Goal: Information Seeking & Learning: Learn about a topic

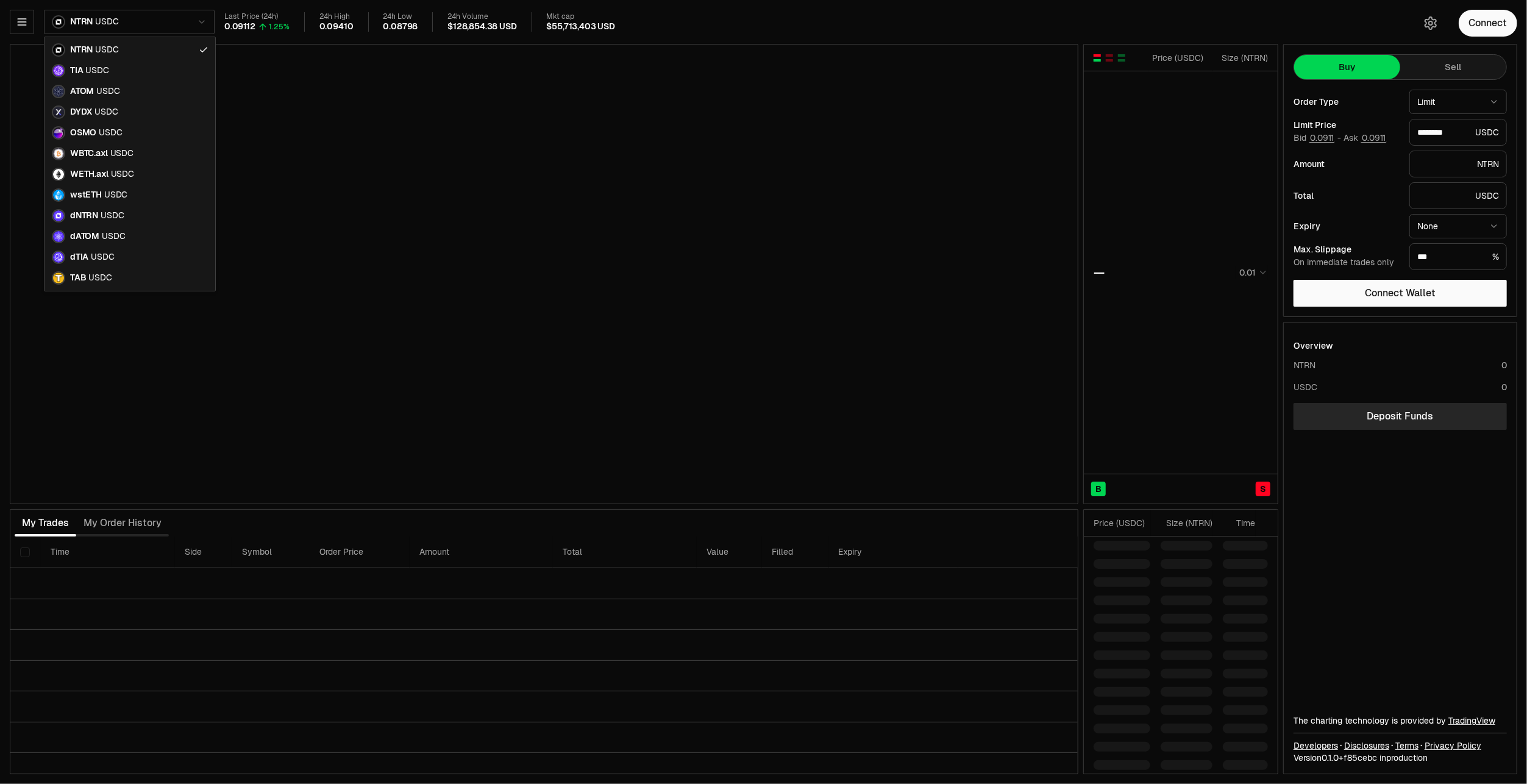
type input "********"
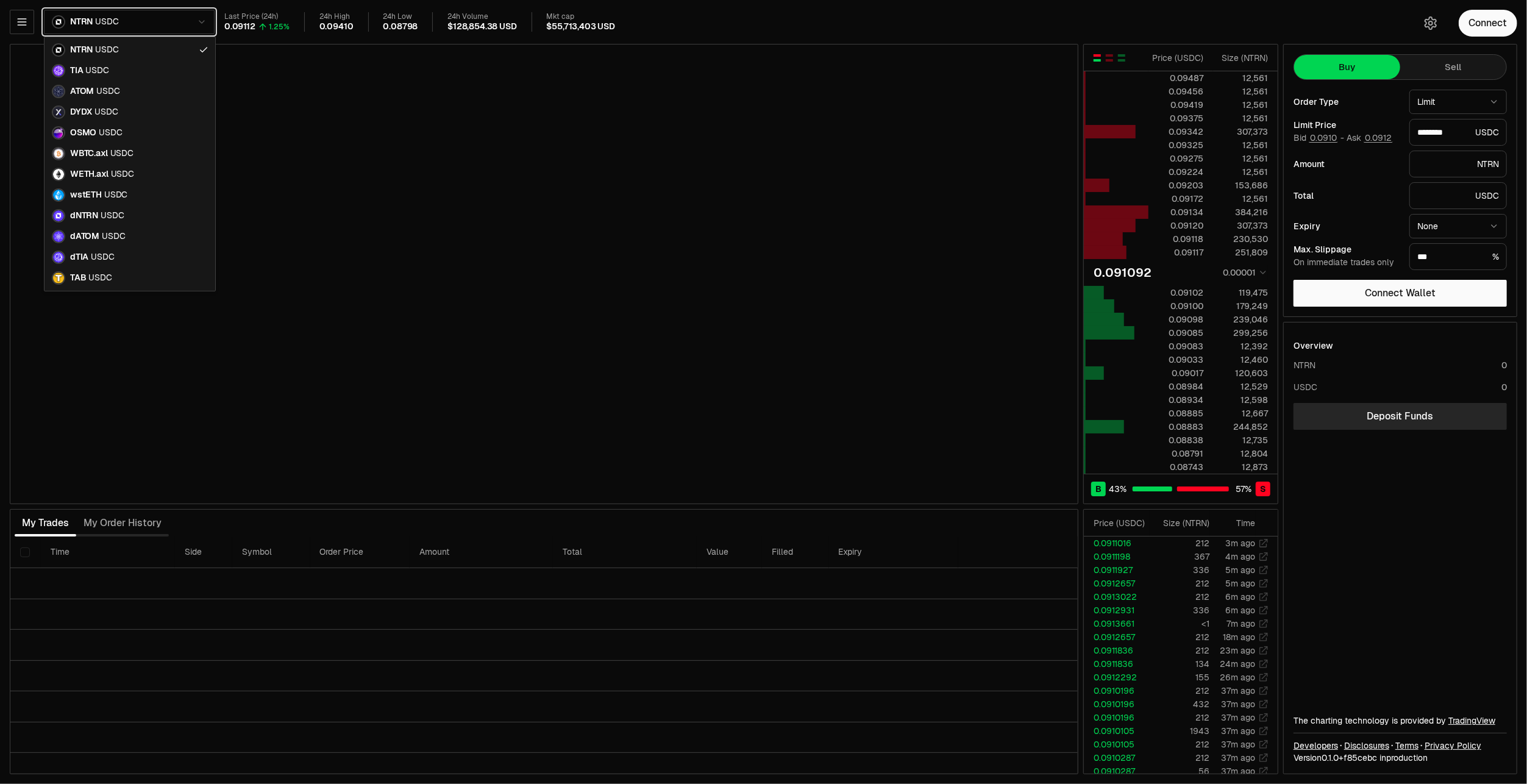
click at [23, 22] on html "Neutron Balance Earn Supervaults Bridge Orderbook Stake Ecosystem Governance Do…" at bounding box center [763, 392] width 1527 height 784
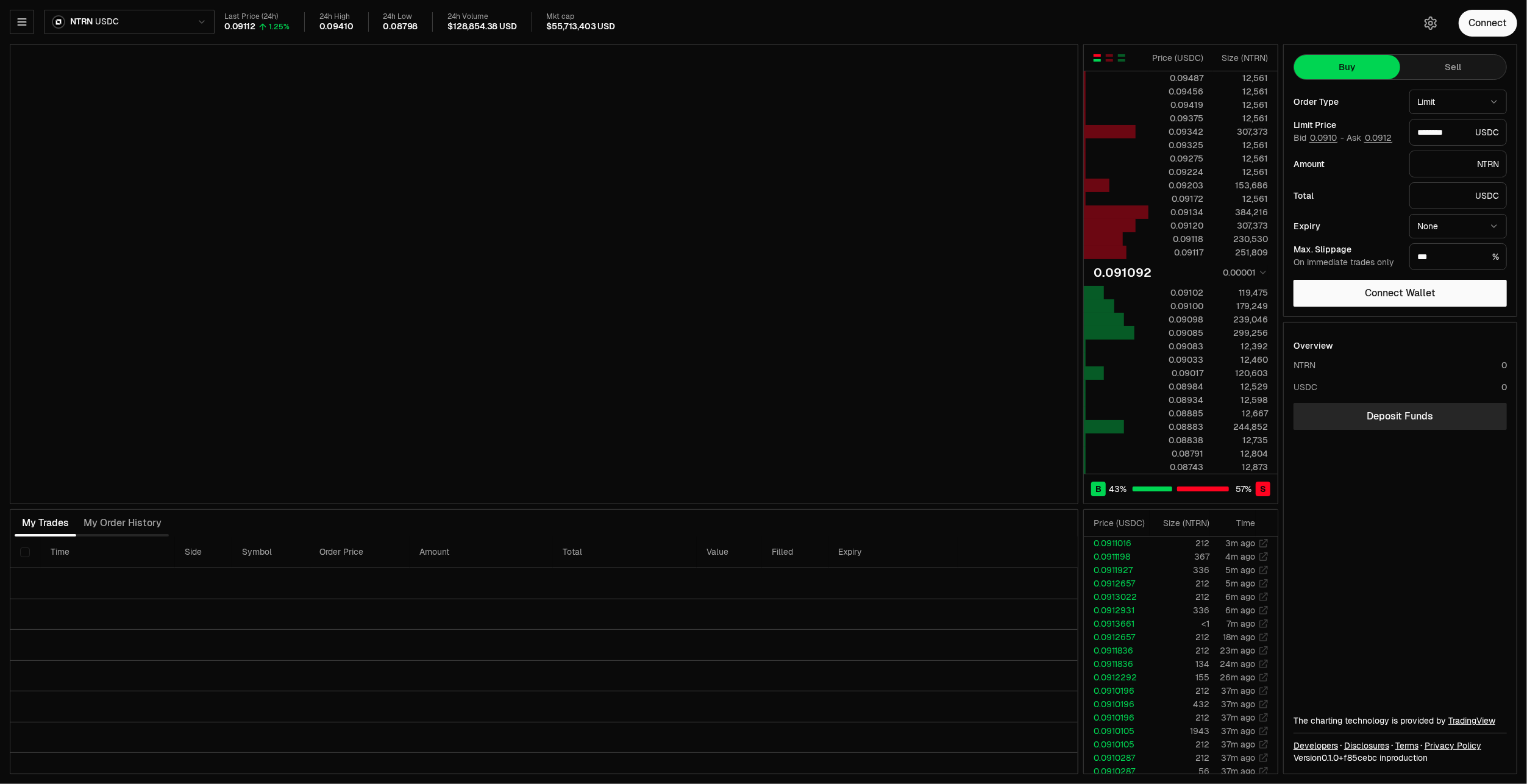
click at [23, 22] on icon "button" at bounding box center [22, 22] width 8 height 6
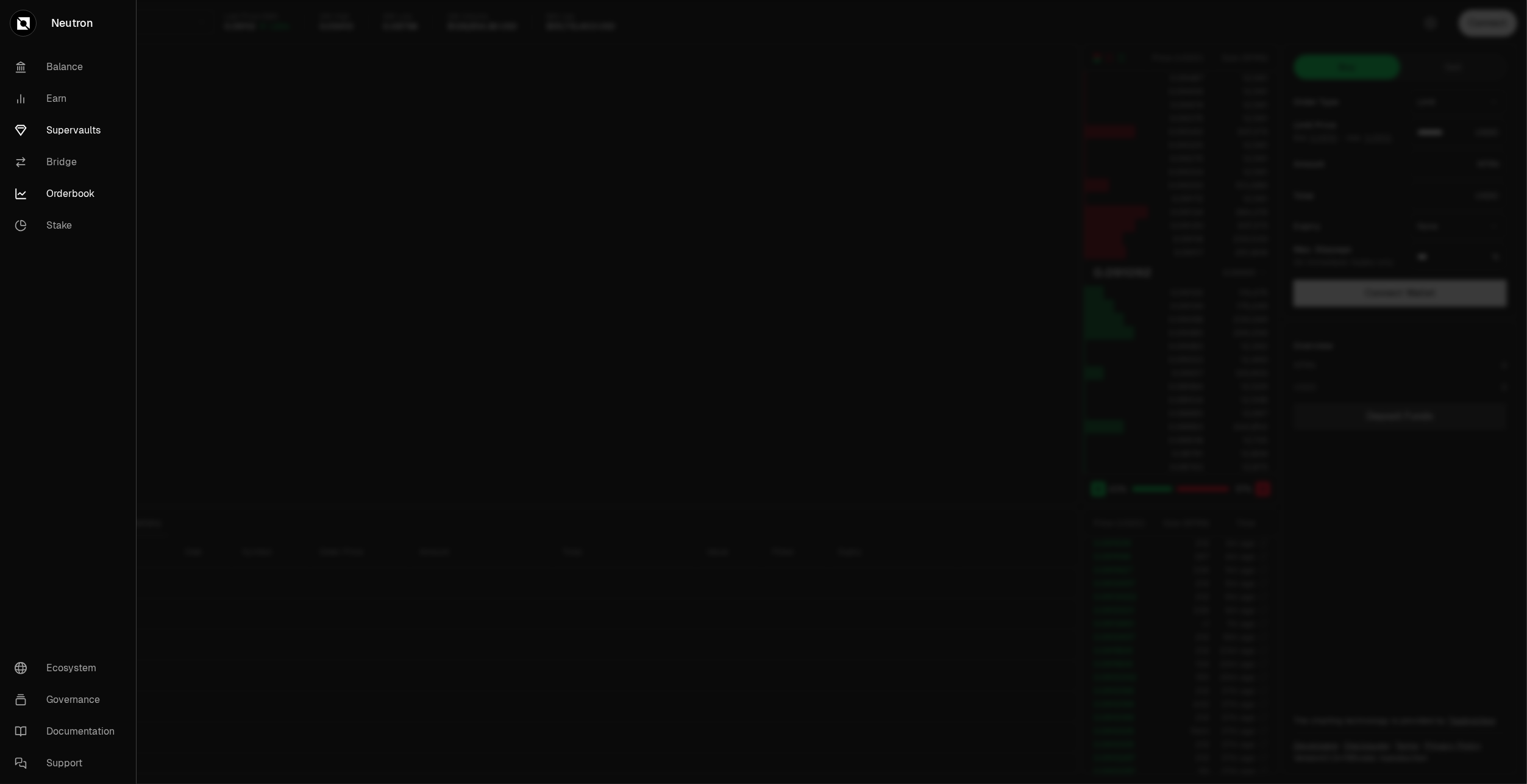
click at [57, 132] on link "Supervaults" at bounding box center [68, 130] width 126 height 31
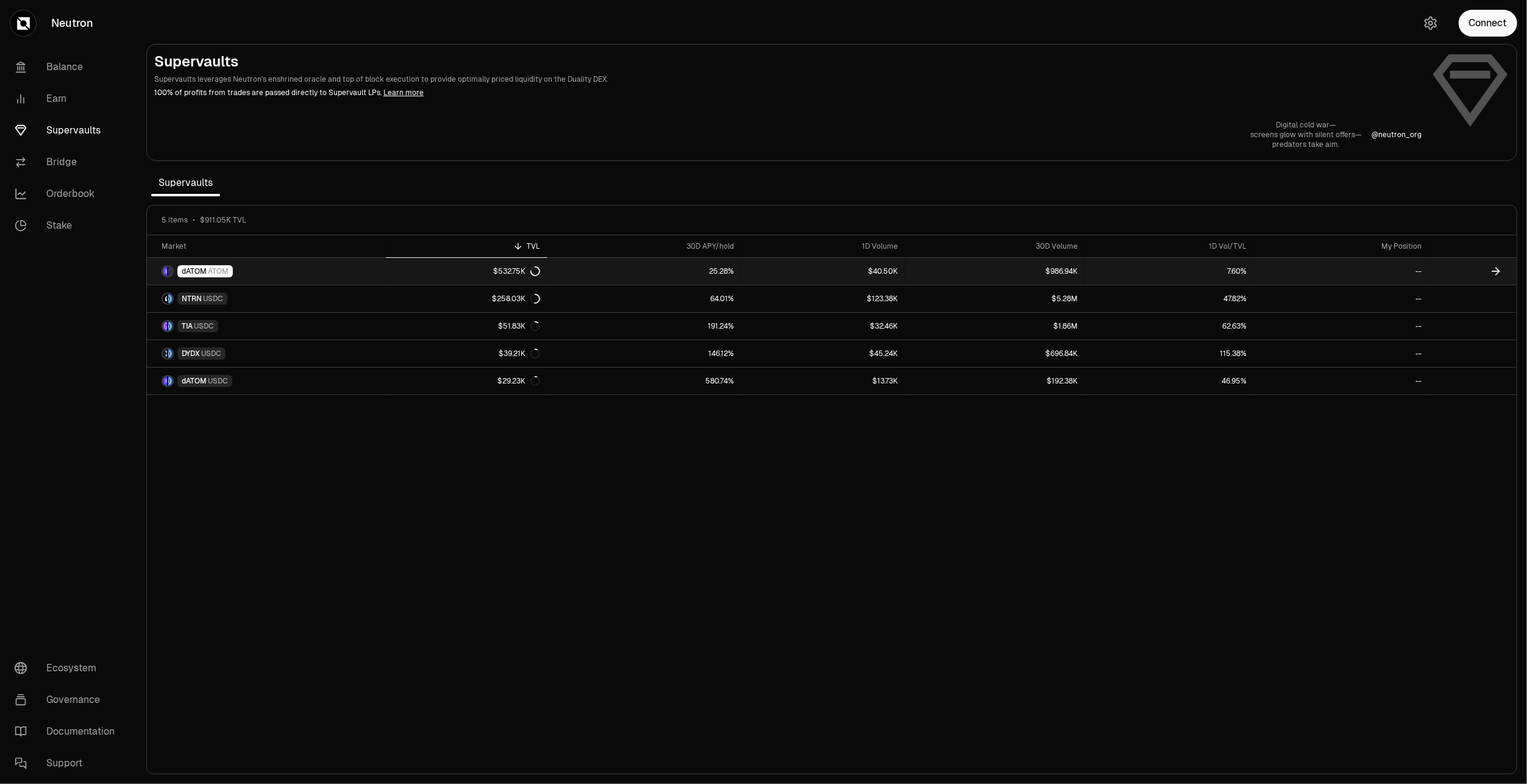
click at [539, 270] on icon at bounding box center [535, 271] width 10 height 10
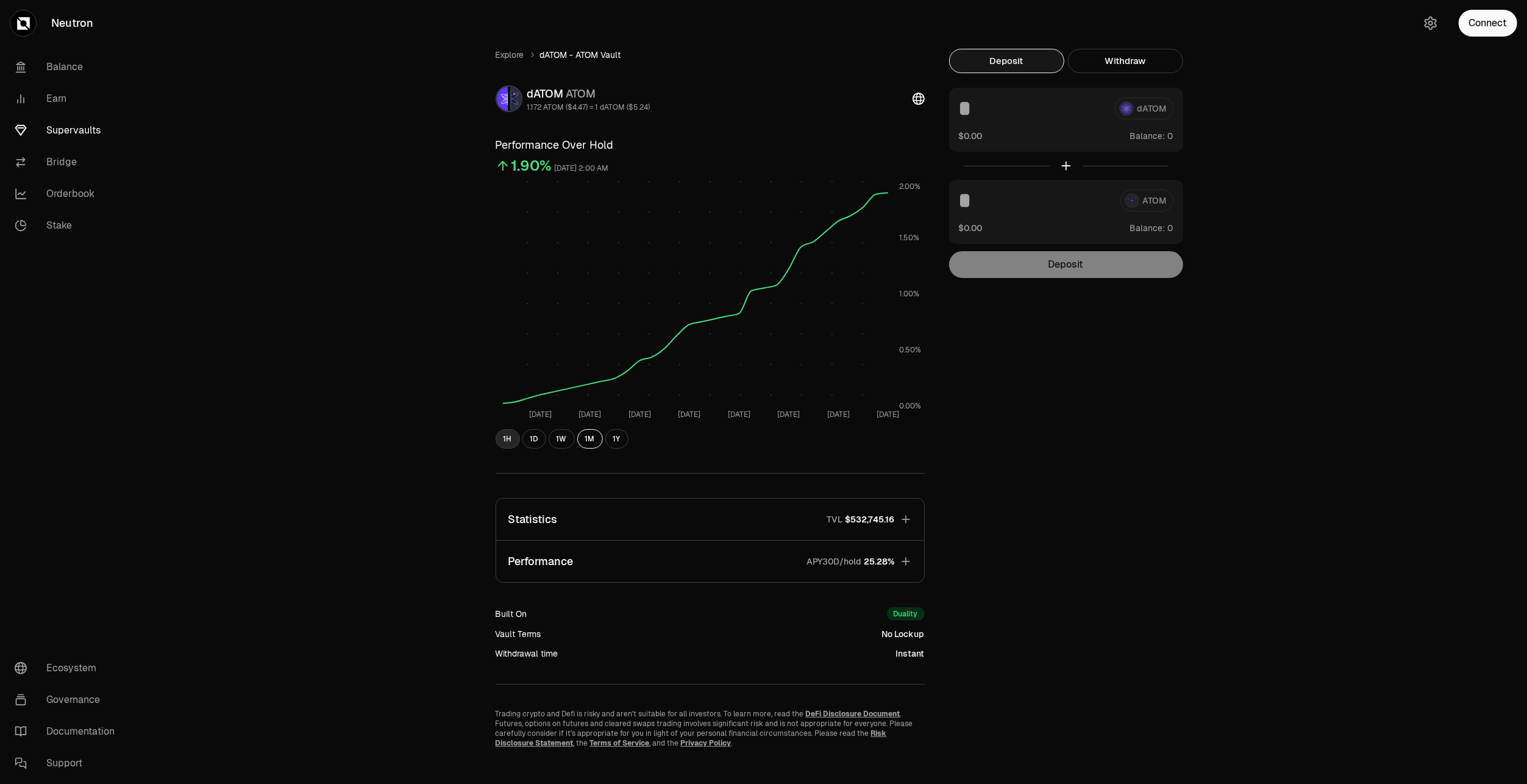
click at [503, 440] on button "1H" at bounding box center [508, 439] width 25 height 20
click at [537, 440] on button "1D" at bounding box center [534, 439] width 24 height 20
click at [560, 440] on button "1W" at bounding box center [561, 439] width 26 height 20
click at [587, 439] on button "1M" at bounding box center [590, 439] width 26 height 20
click at [610, 438] on button "1Y" at bounding box center [617, 439] width 23 height 20
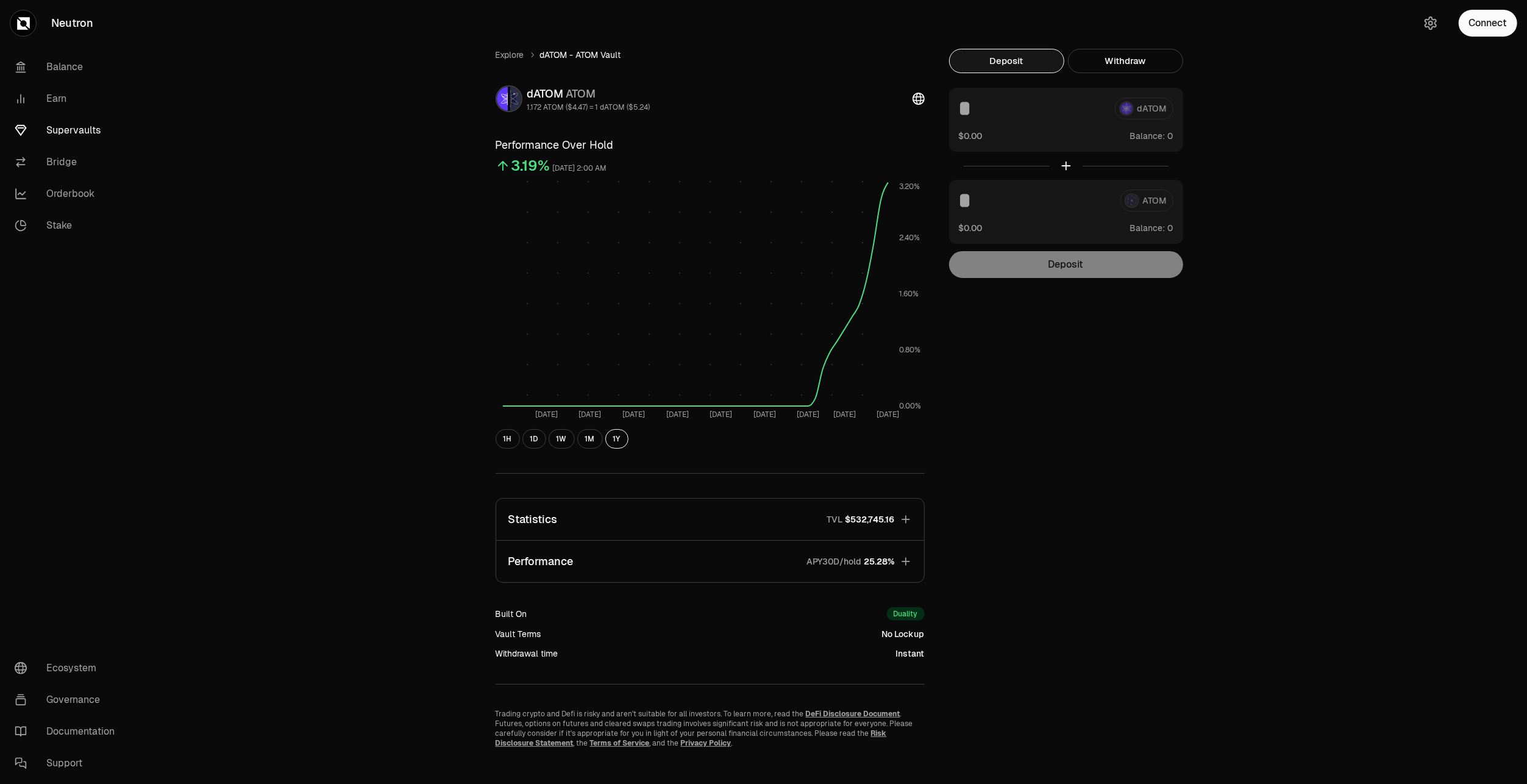
click at [849, 561] on p "APY30D/hold" at bounding box center [834, 561] width 55 height 12
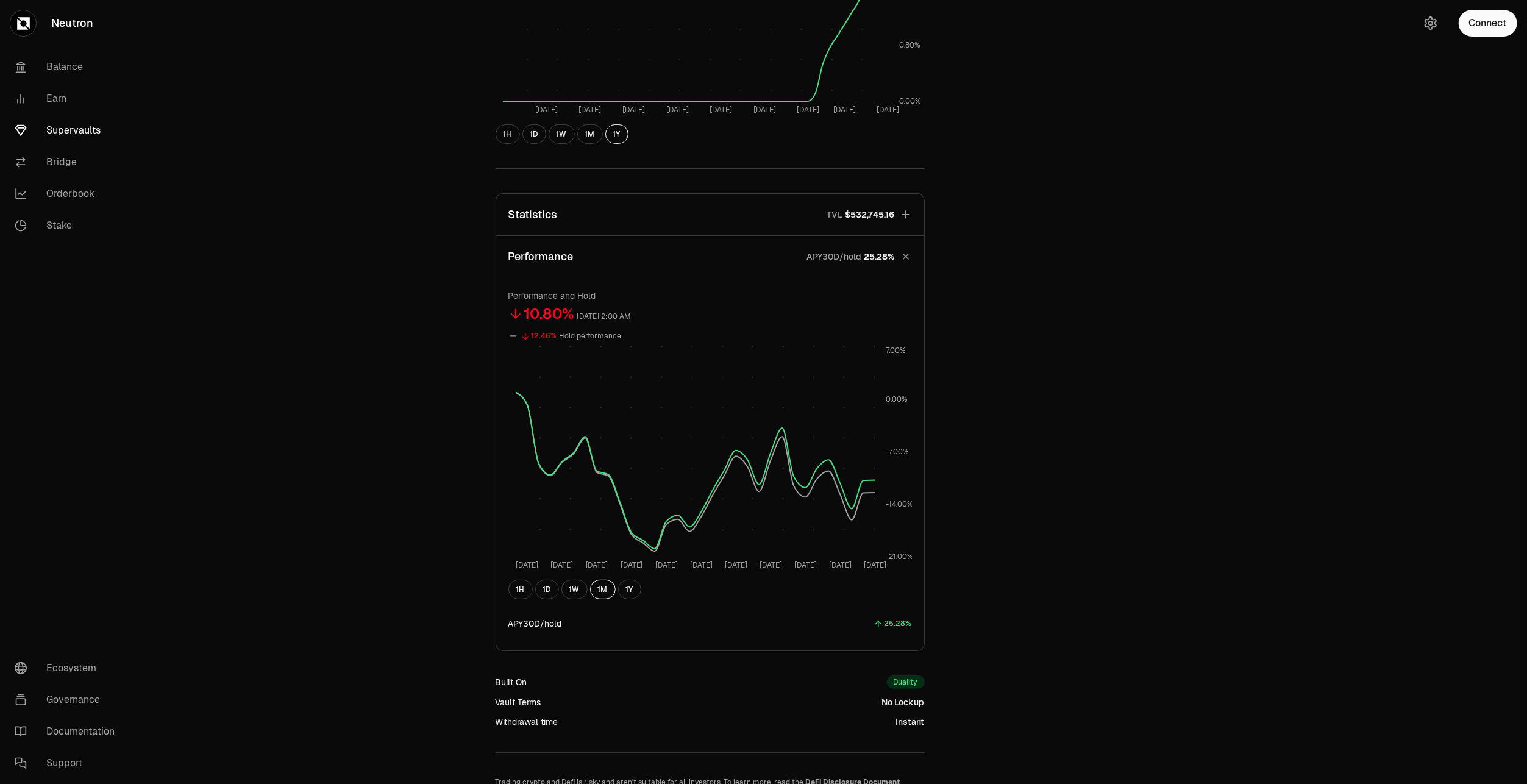
scroll to position [366, 0]
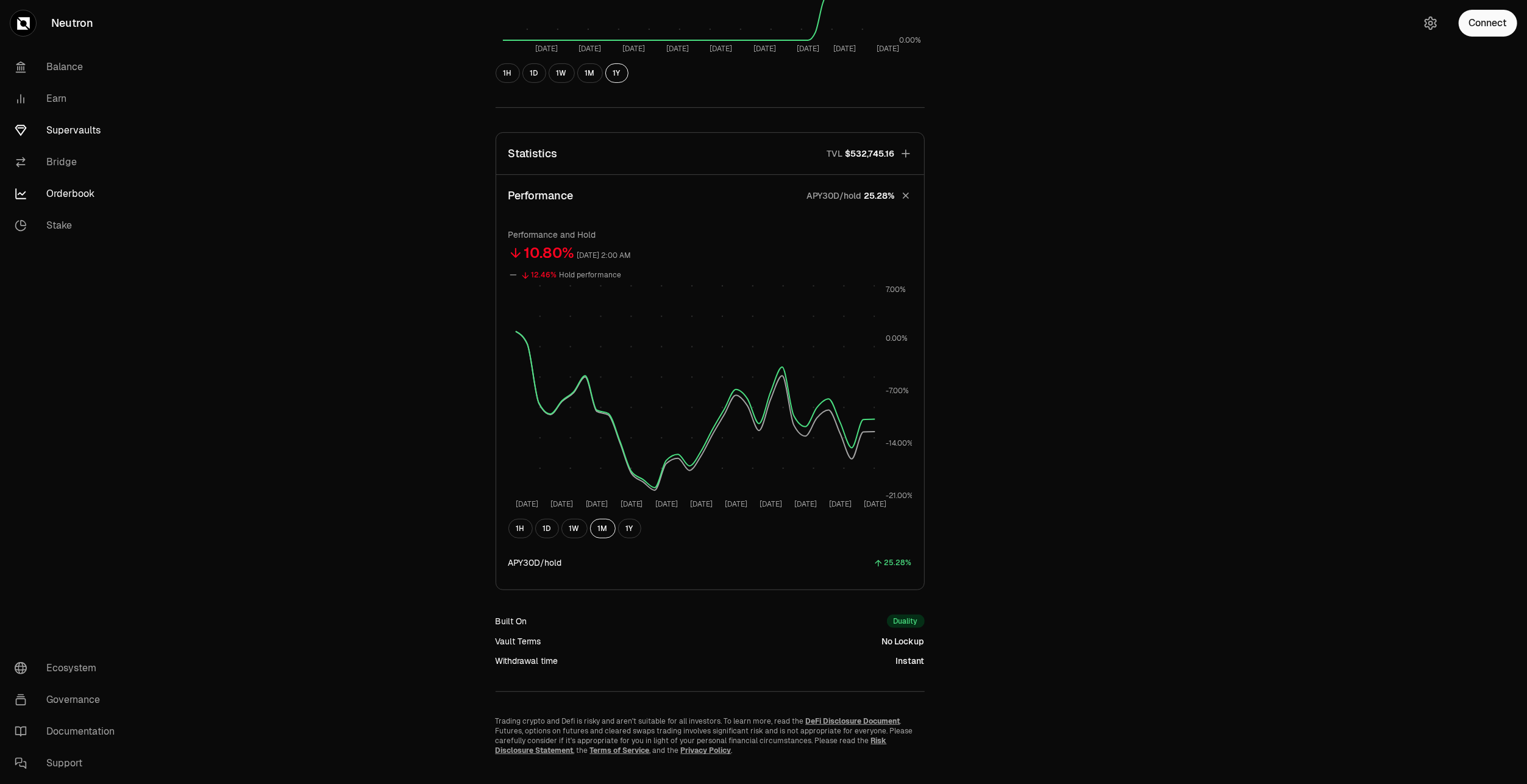
click at [82, 196] on link "Orderbook" at bounding box center [68, 193] width 127 height 31
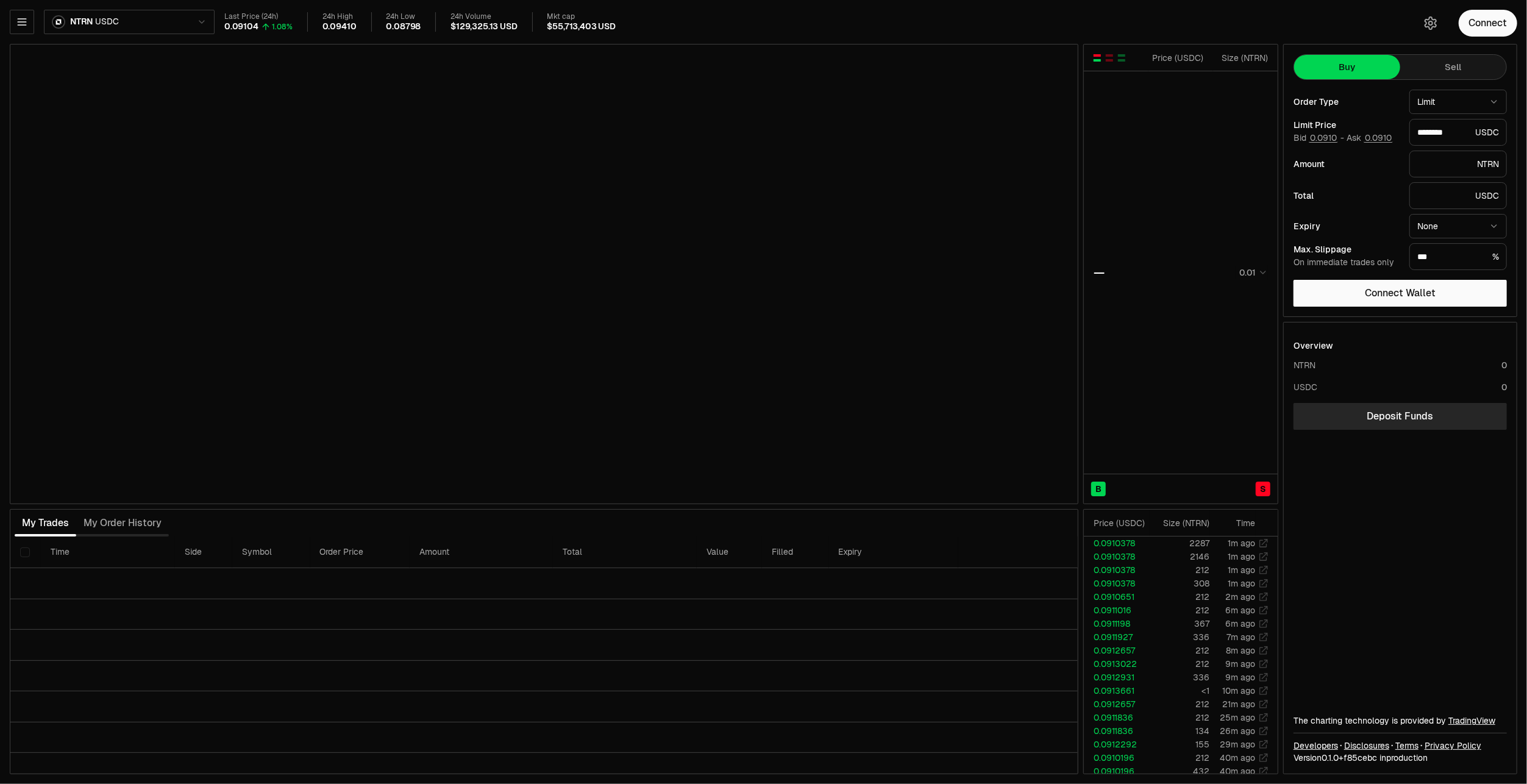
type input "********"
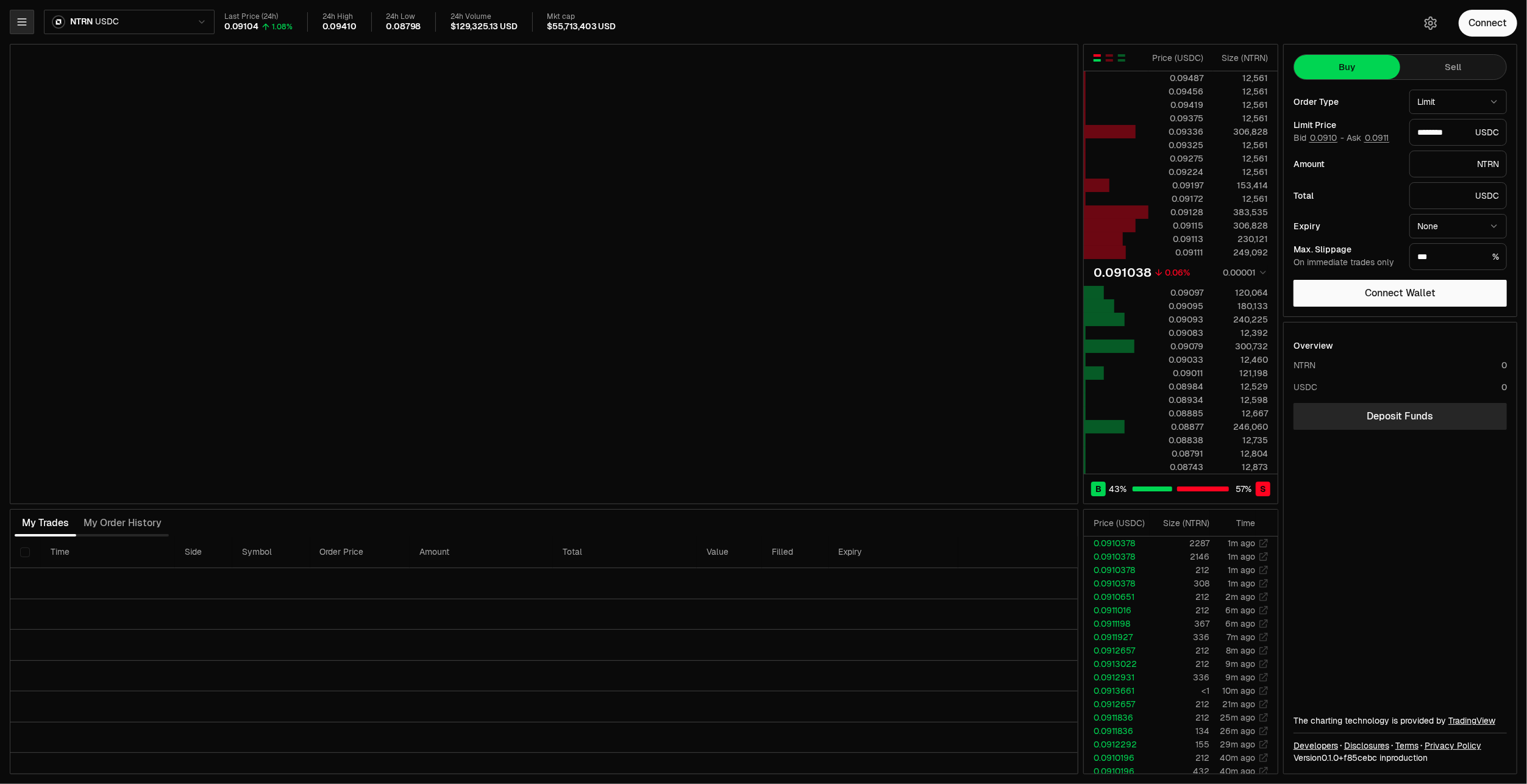
click at [23, 22] on icon "button" at bounding box center [22, 22] width 8 height 6
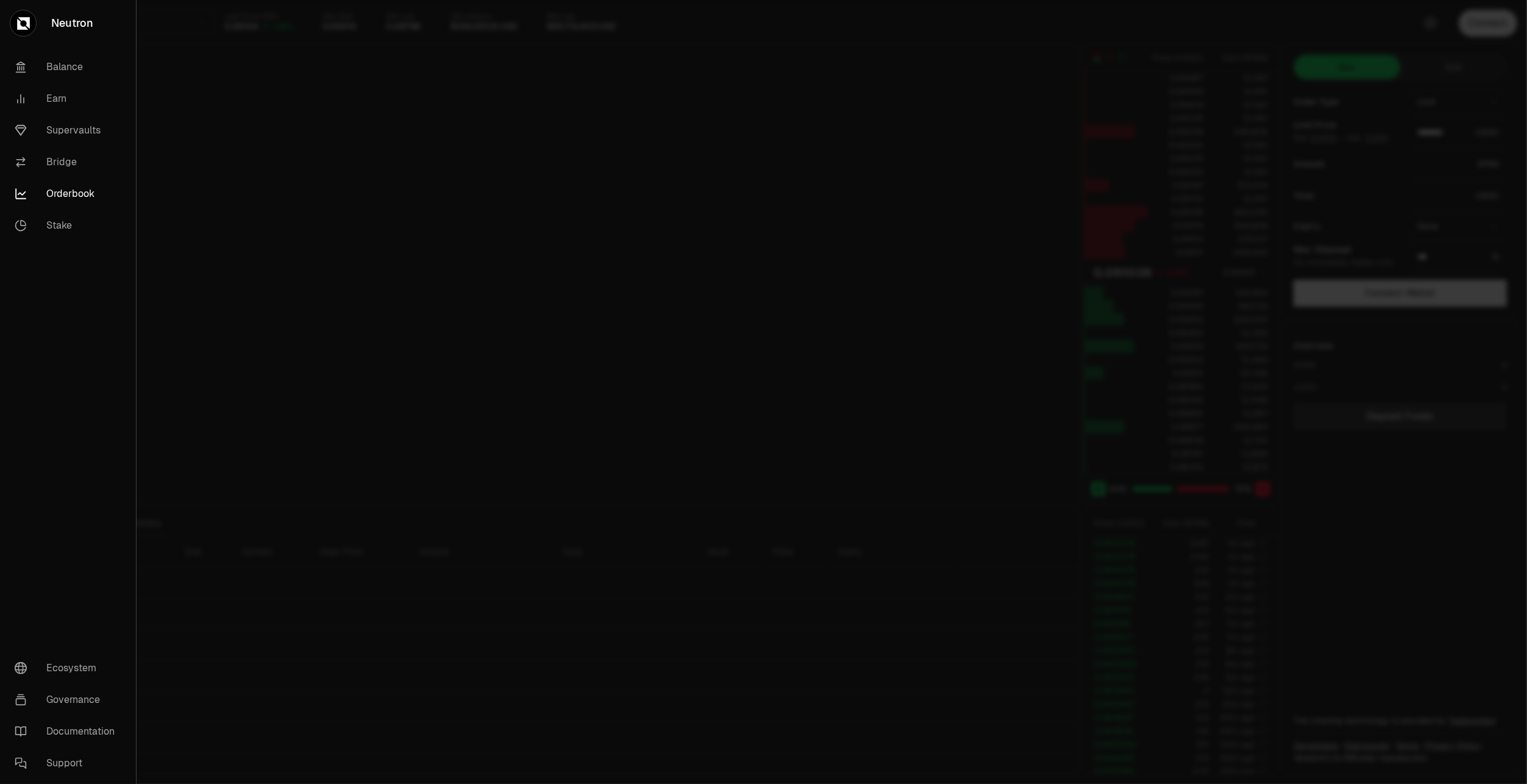
click at [23, 20] on icon at bounding box center [23, 23] width 13 height 13
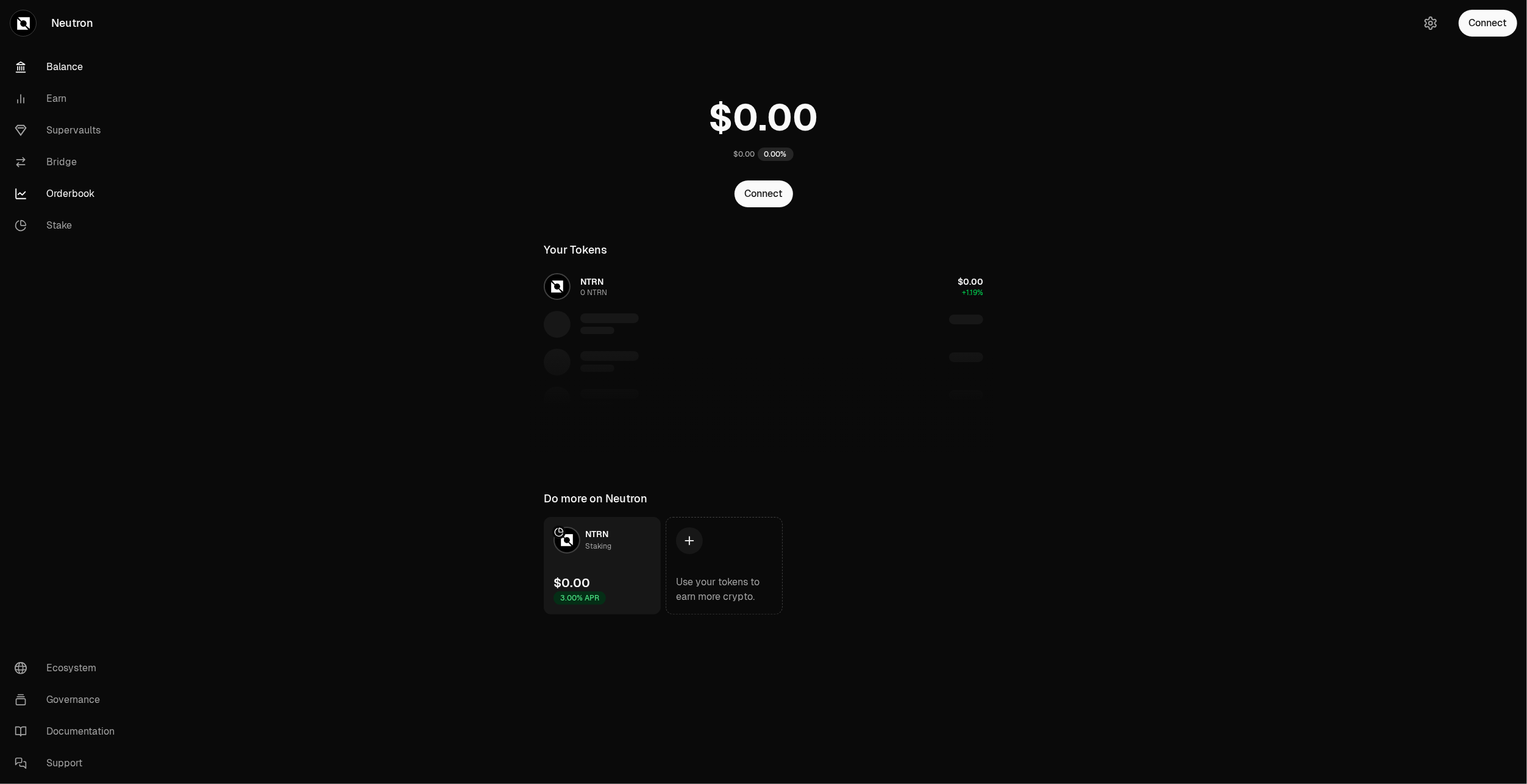
click at [65, 190] on link "Orderbook" at bounding box center [68, 193] width 127 height 31
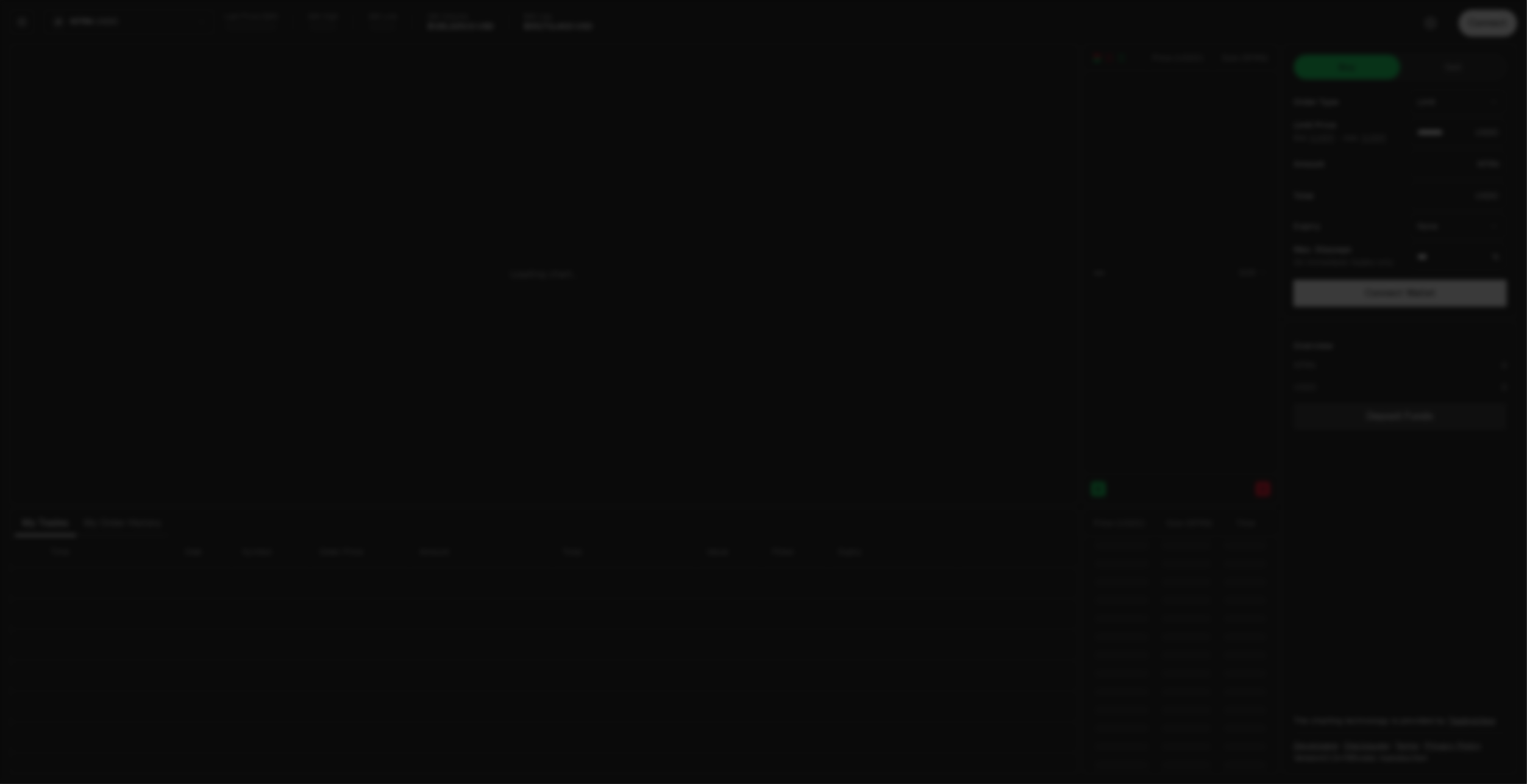
type input "********"
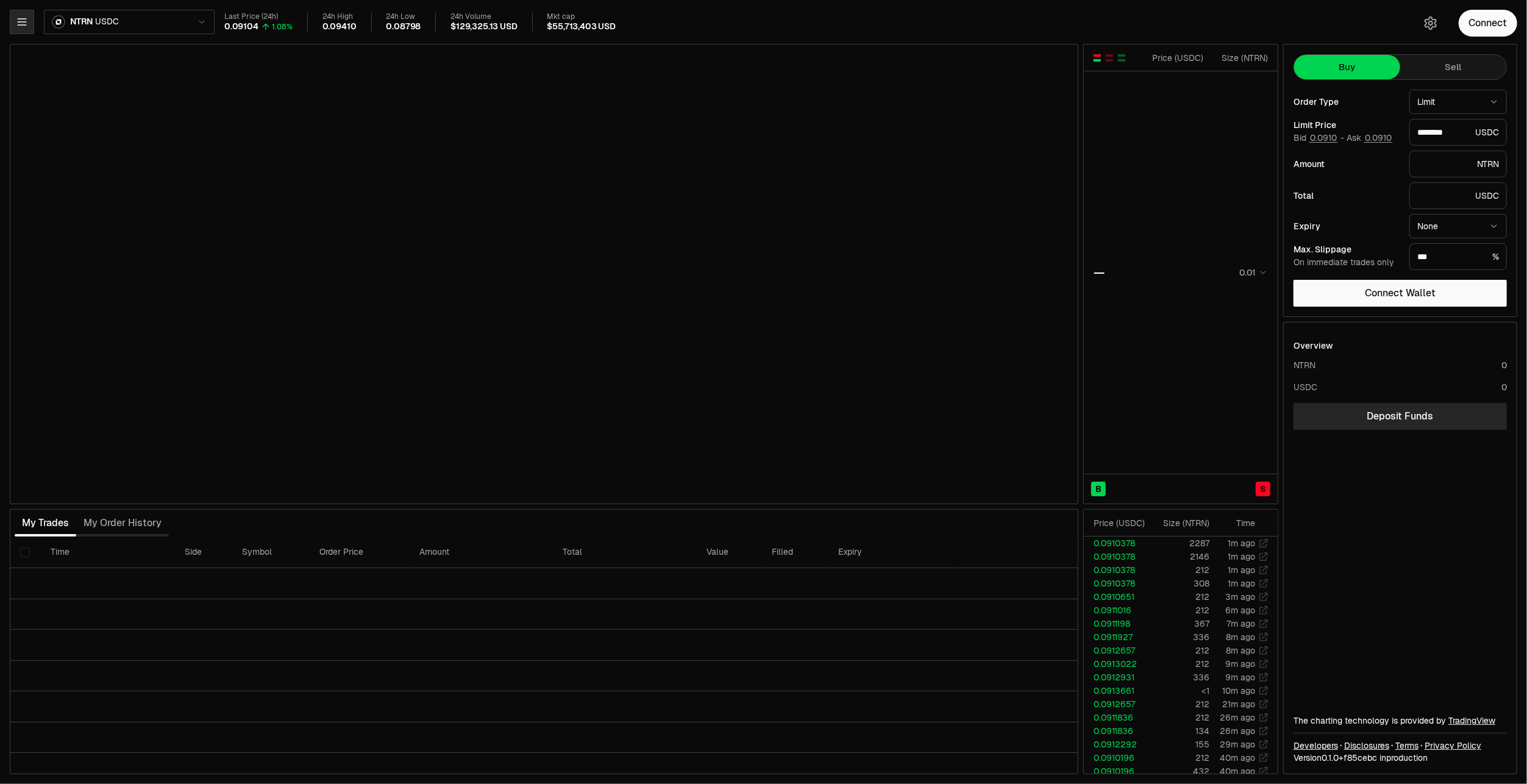
click at [23, 20] on icon "button" at bounding box center [22, 22] width 12 height 12
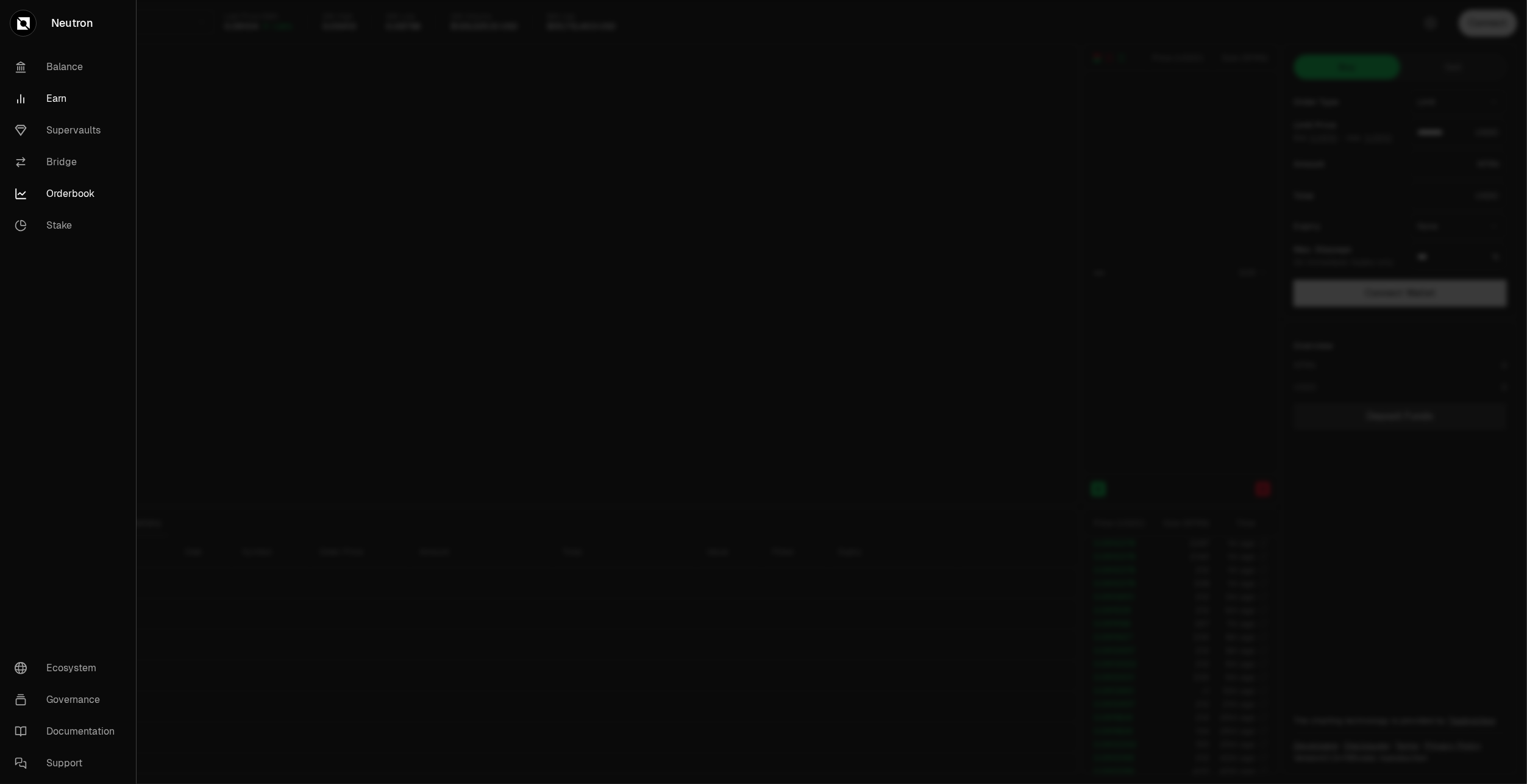
click at [63, 100] on link "Earn" at bounding box center [68, 98] width 126 height 31
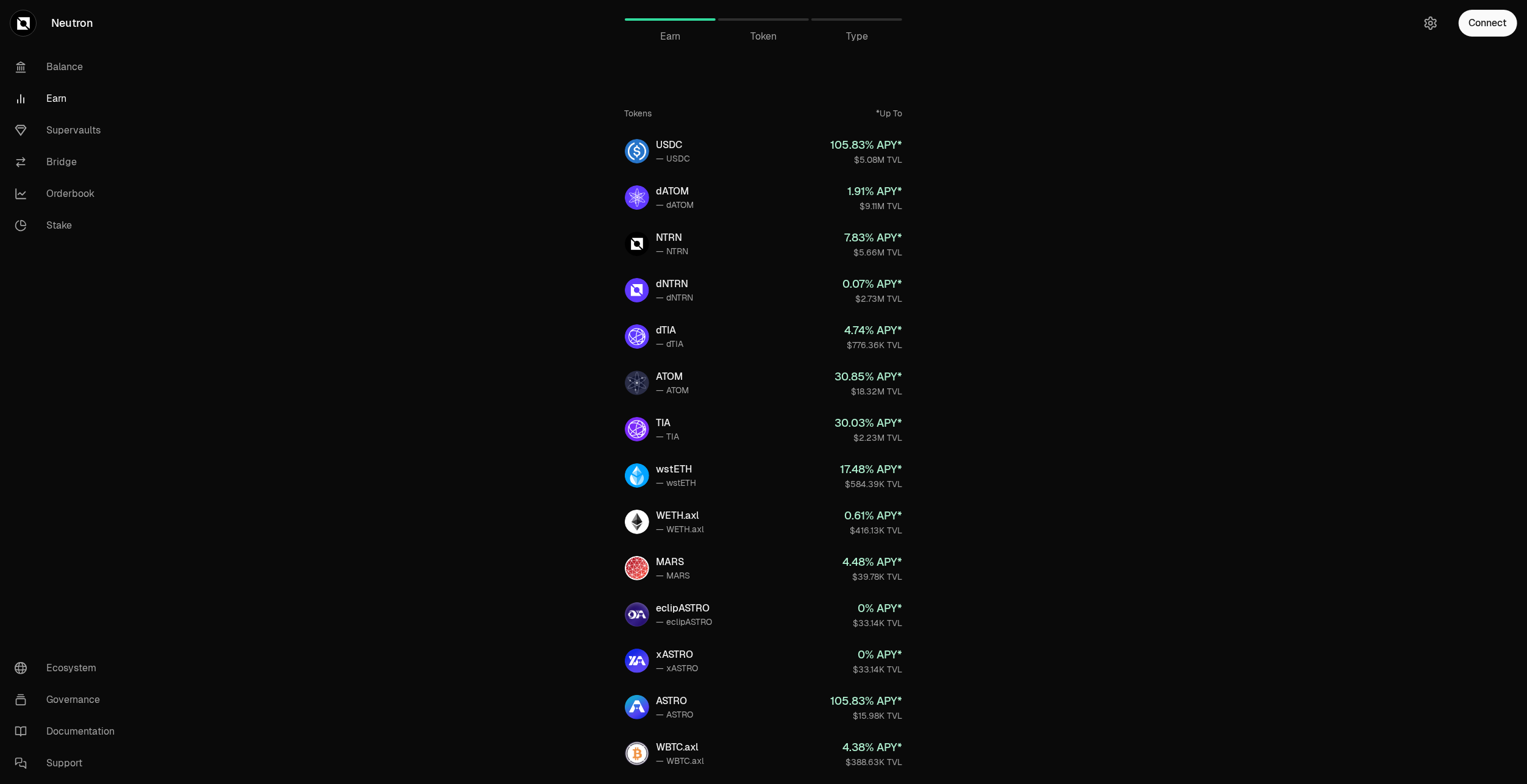
scroll to position [122, 0]
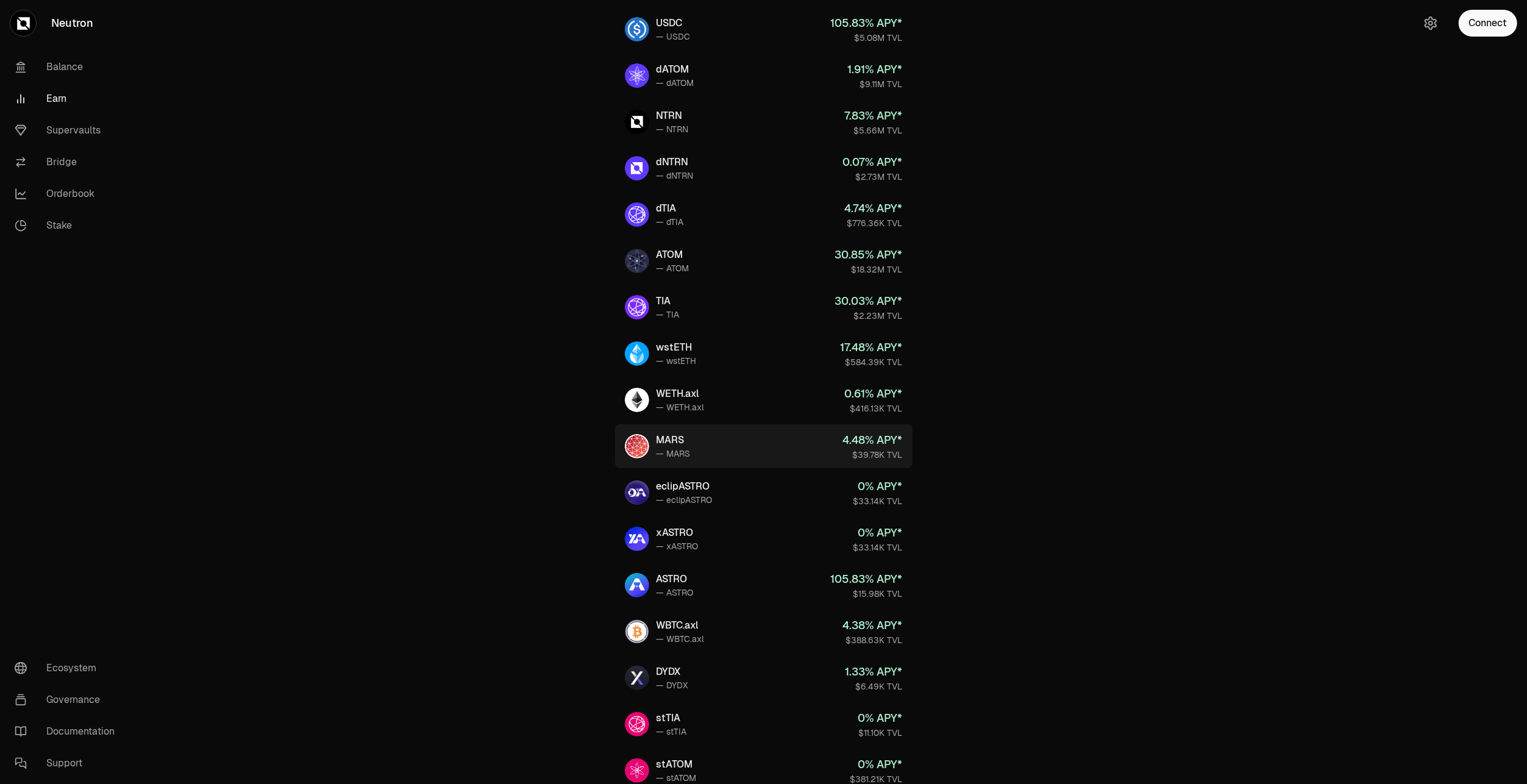
click at [861, 449] on div "$39.78K TVL" at bounding box center [873, 455] width 60 height 12
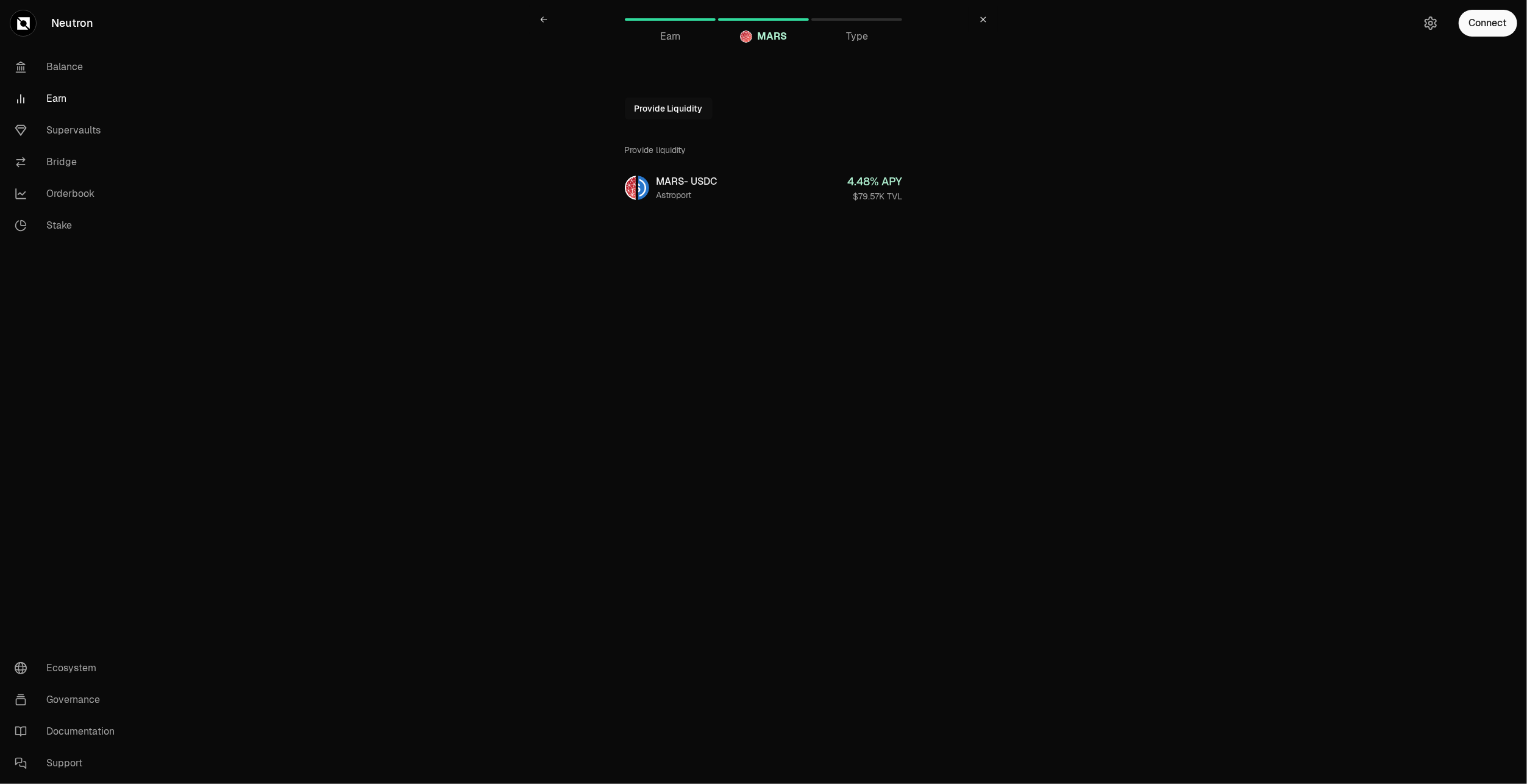
click at [671, 44] on div "Earn MARS Type" at bounding box center [764, 24] width 469 height 49
click at [670, 39] on span "Earn" at bounding box center [670, 37] width 20 height 15
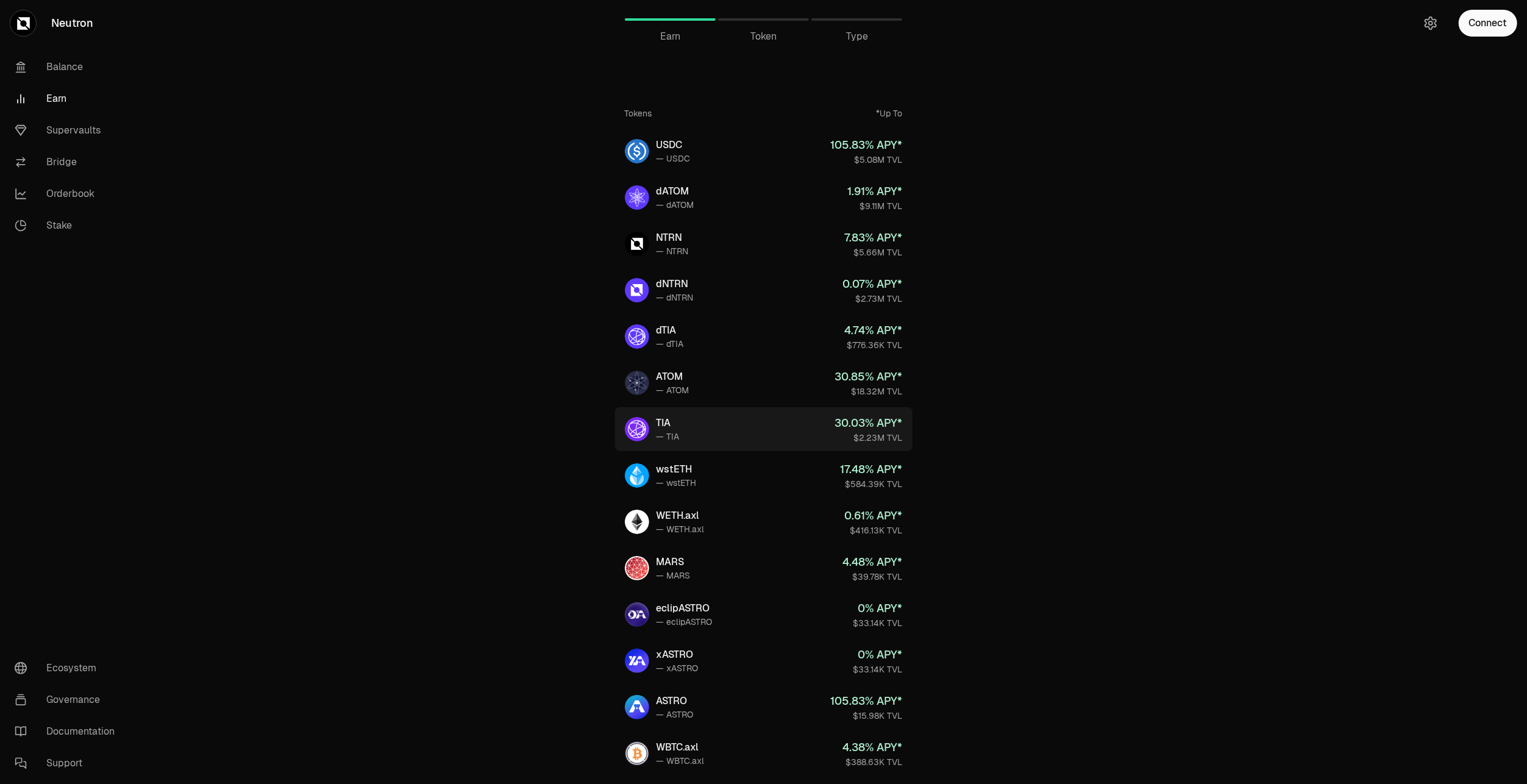
scroll to position [179, 0]
